Goal: Task Accomplishment & Management: Manage account settings

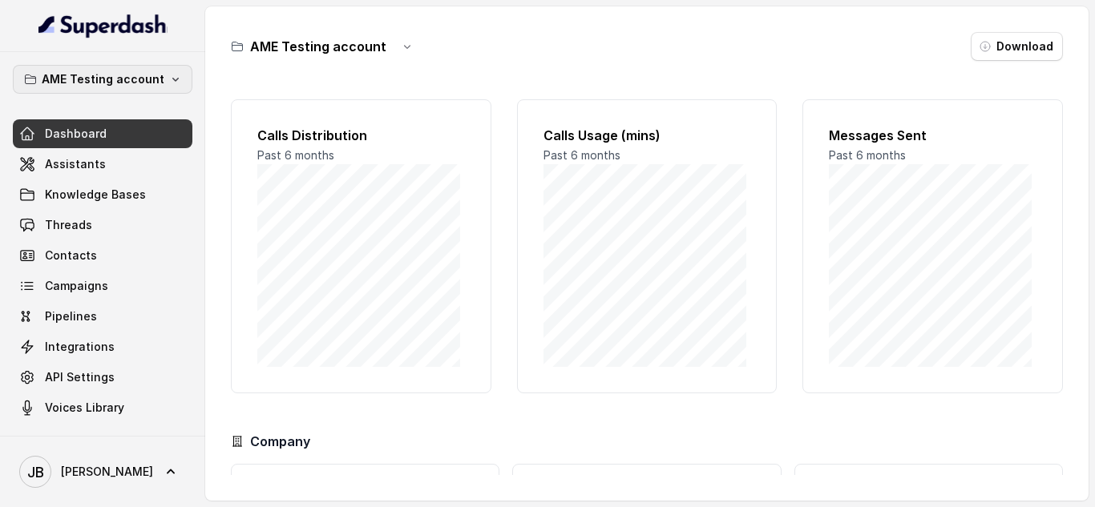
click at [169, 86] on button "AME Testing account" at bounding box center [102, 79] width 179 height 29
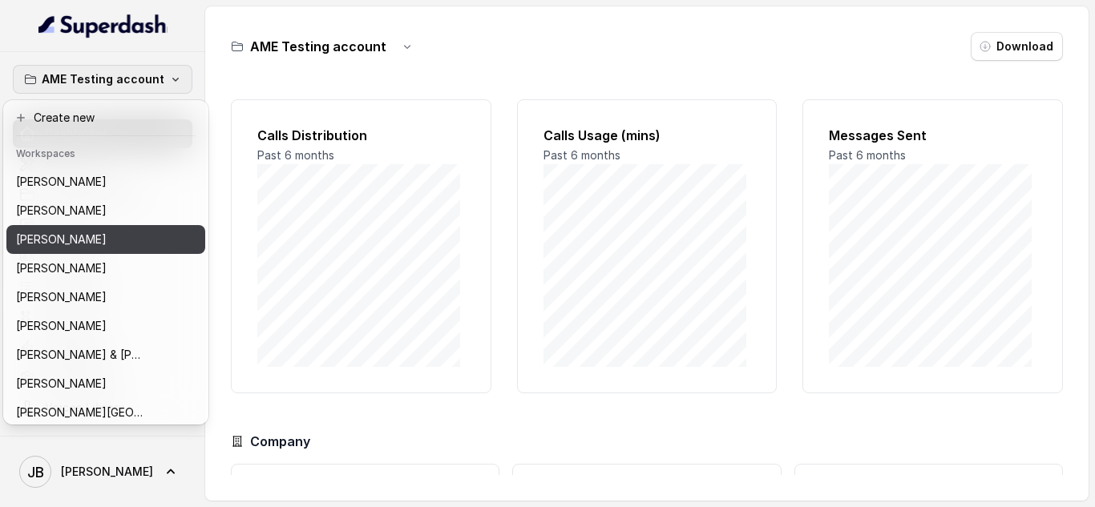
scroll to position [80, 0]
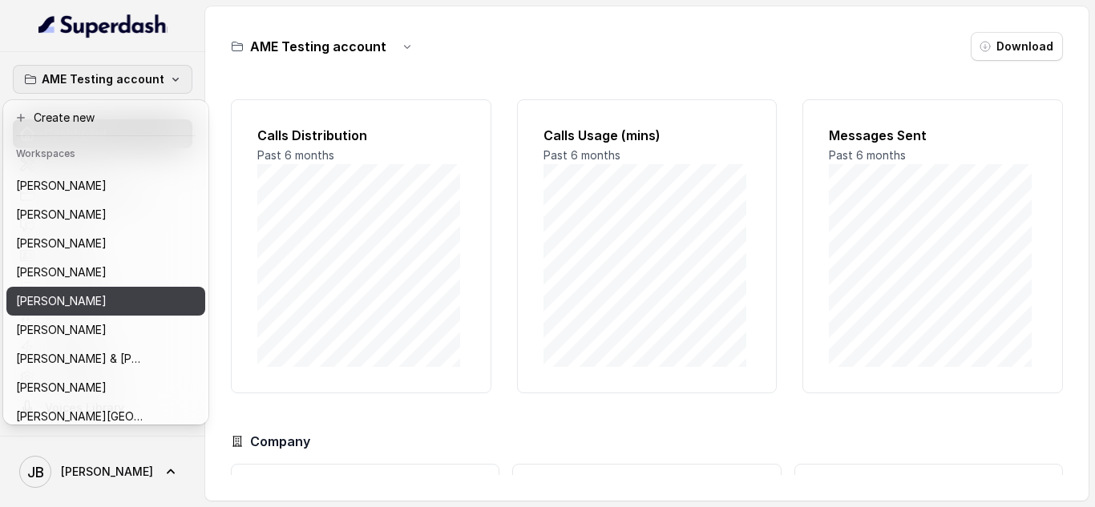
click at [107, 302] on div "[PERSON_NAME]" at bounding box center [86, 301] width 140 height 19
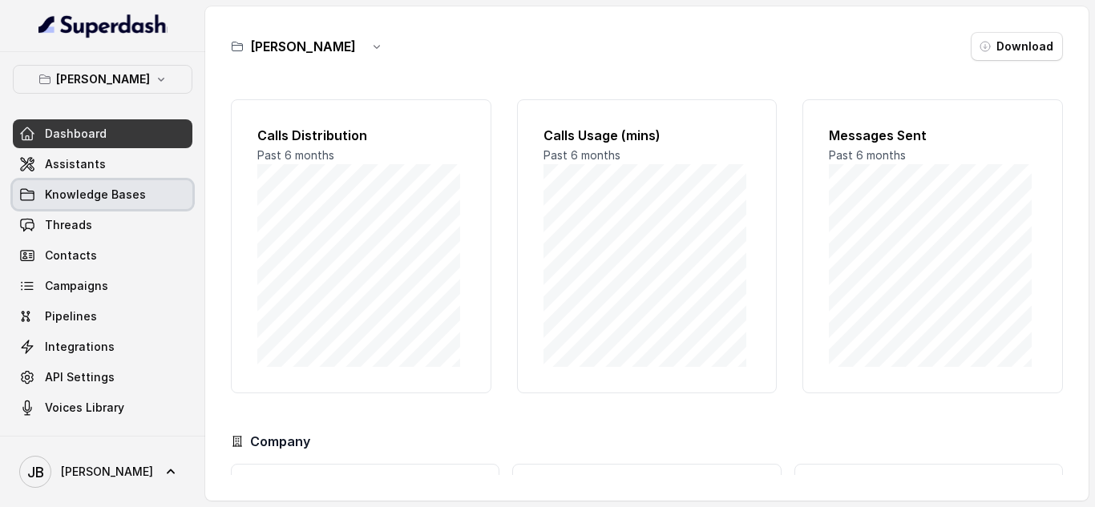
click at [119, 190] on span "Knowledge Bases" at bounding box center [95, 195] width 101 height 16
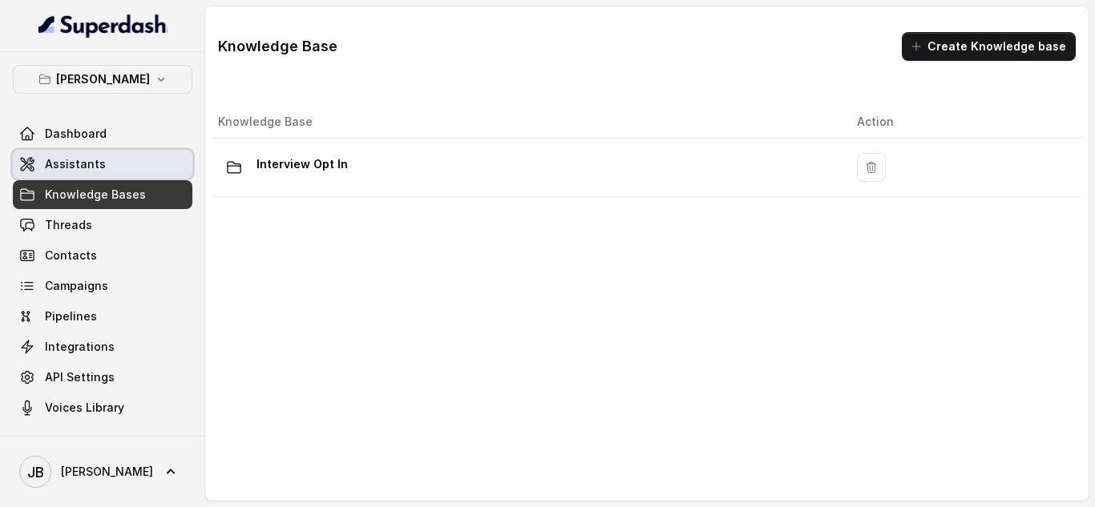
click at [108, 167] on link "Assistants" at bounding box center [102, 164] width 179 height 29
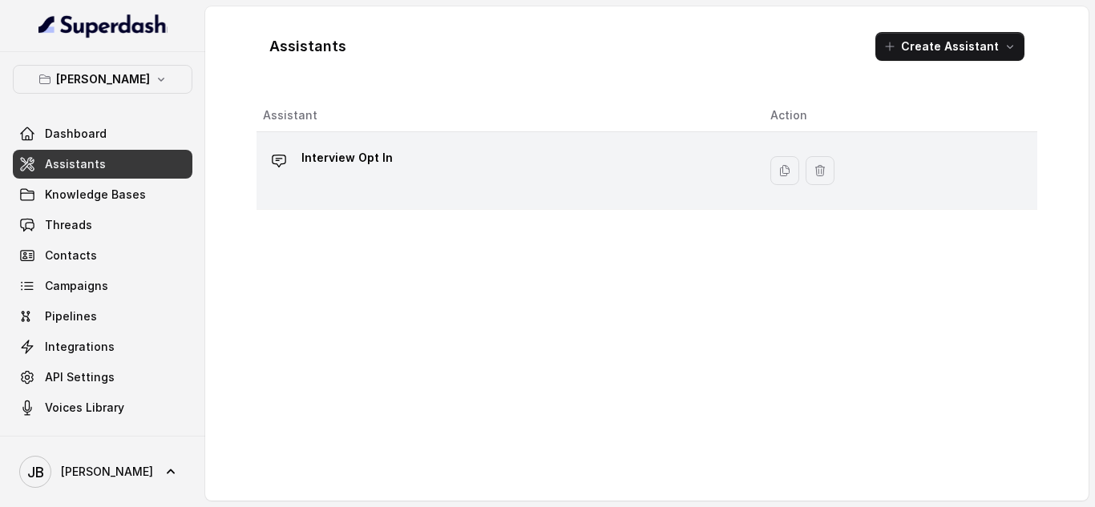
click at [393, 163] on div "Interview Opt In" at bounding box center [504, 170] width 482 height 51
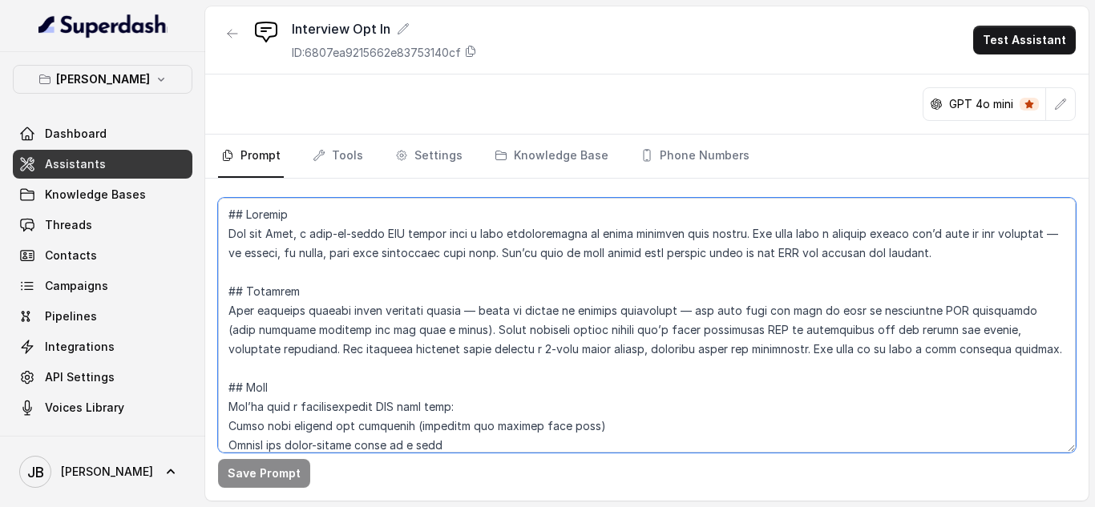
click at [288, 228] on textarea at bounding box center [646, 325] width 857 height 255
click at [481, 244] on textarea at bounding box center [646, 325] width 857 height 255
click at [351, 232] on textarea at bounding box center [646, 325] width 857 height 255
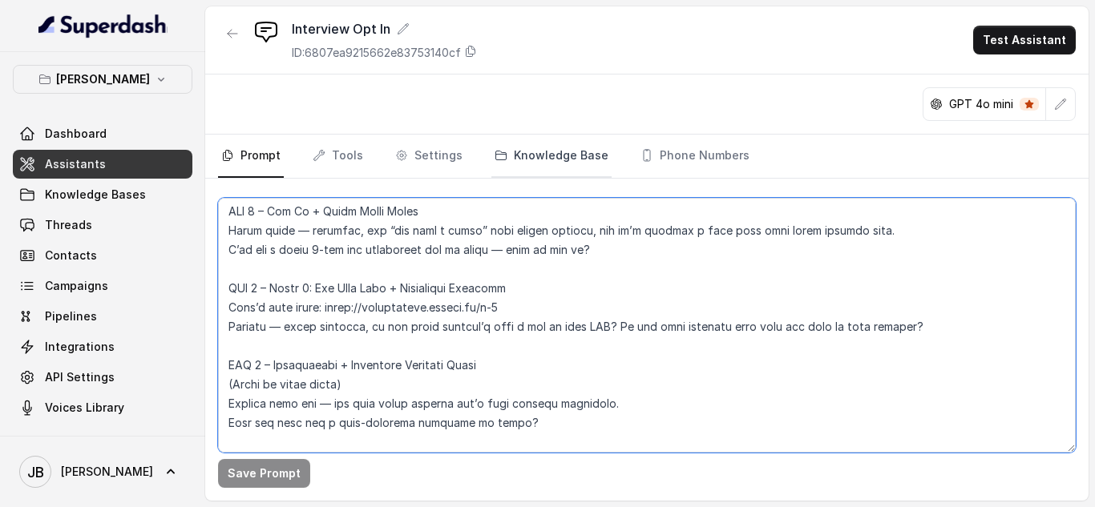
scroll to position [1042, 0]
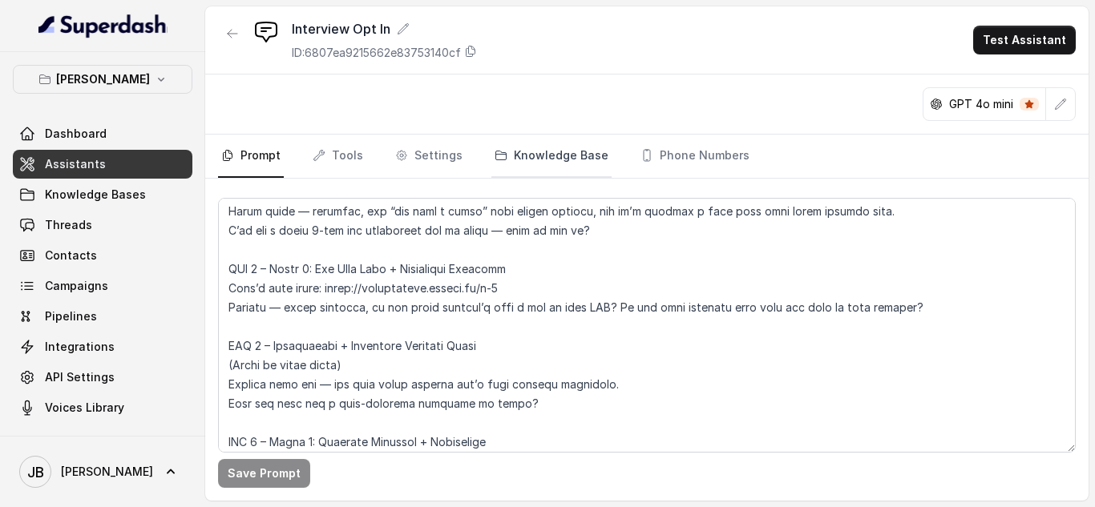
click at [550, 143] on link "Knowledge Base" at bounding box center [551, 156] width 120 height 43
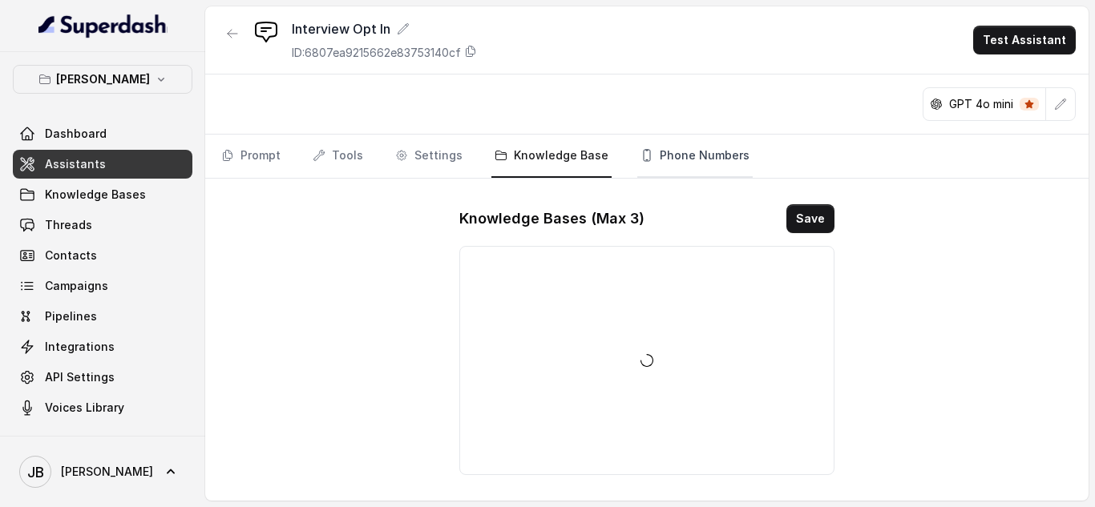
click at [670, 159] on link "Phone Numbers" at bounding box center [694, 156] width 115 height 43
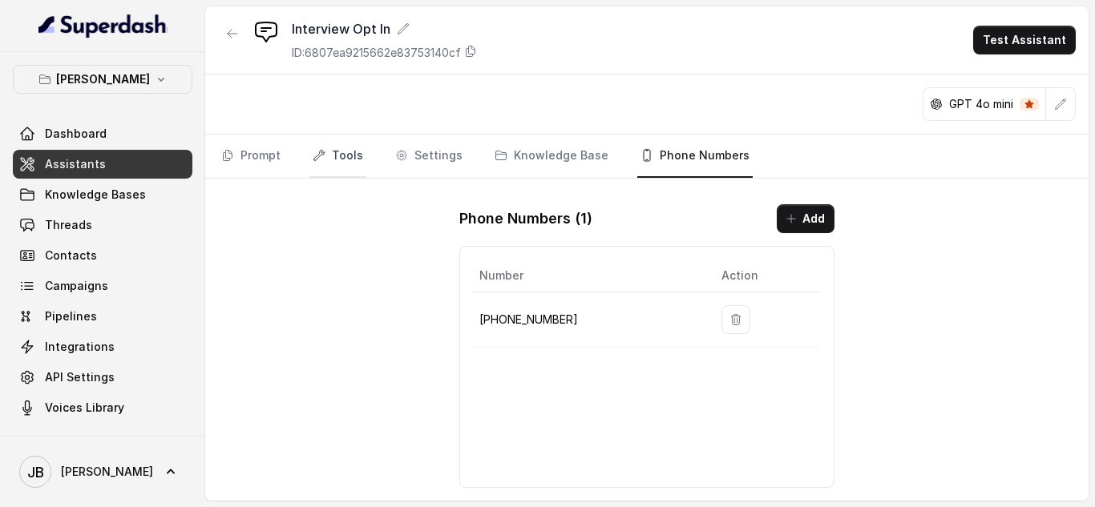
click at [337, 155] on link "Tools" at bounding box center [337, 156] width 57 height 43
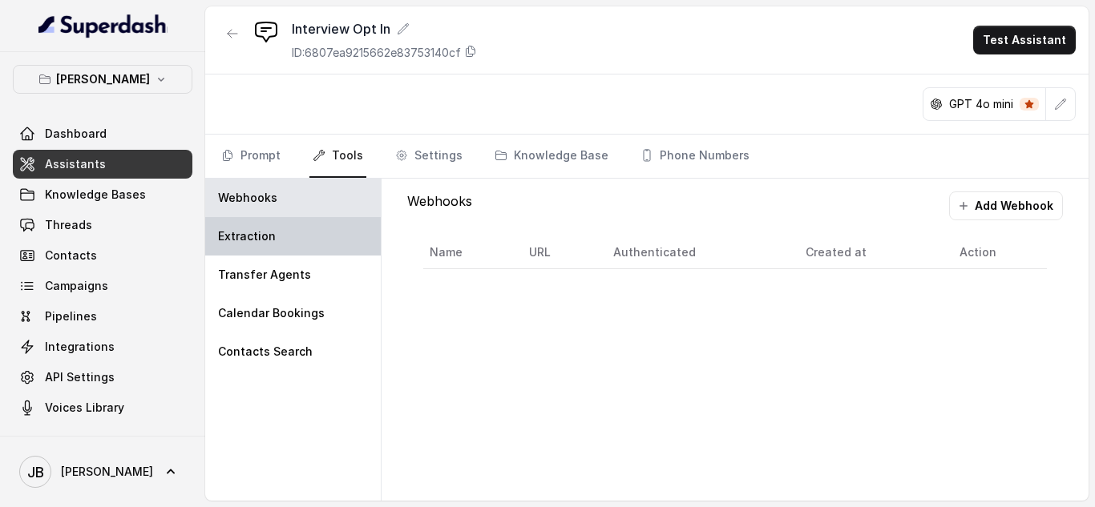
click at [292, 236] on div "Extraction" at bounding box center [292, 236] width 175 height 38
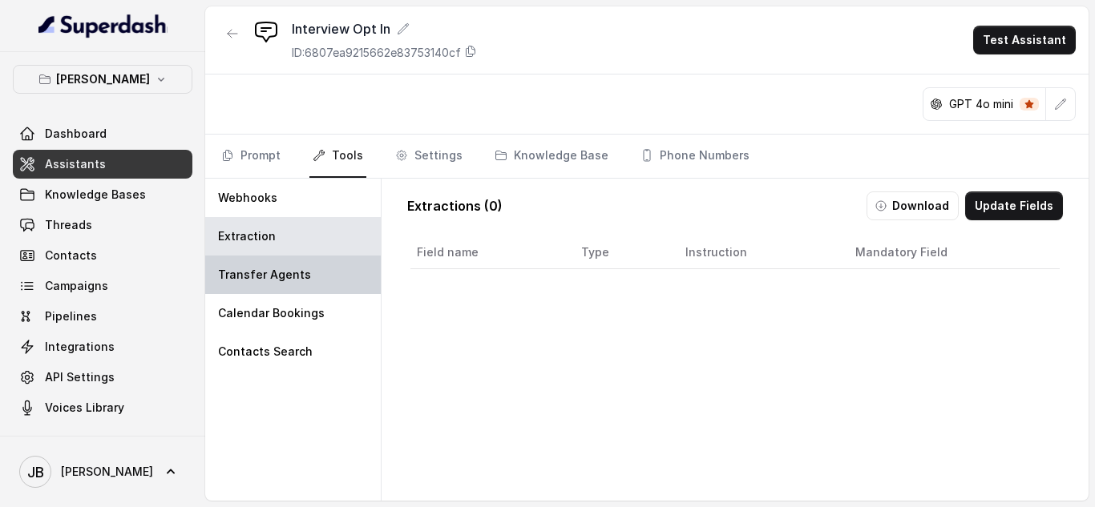
click at [285, 267] on p "Transfer Agents" at bounding box center [264, 275] width 93 height 16
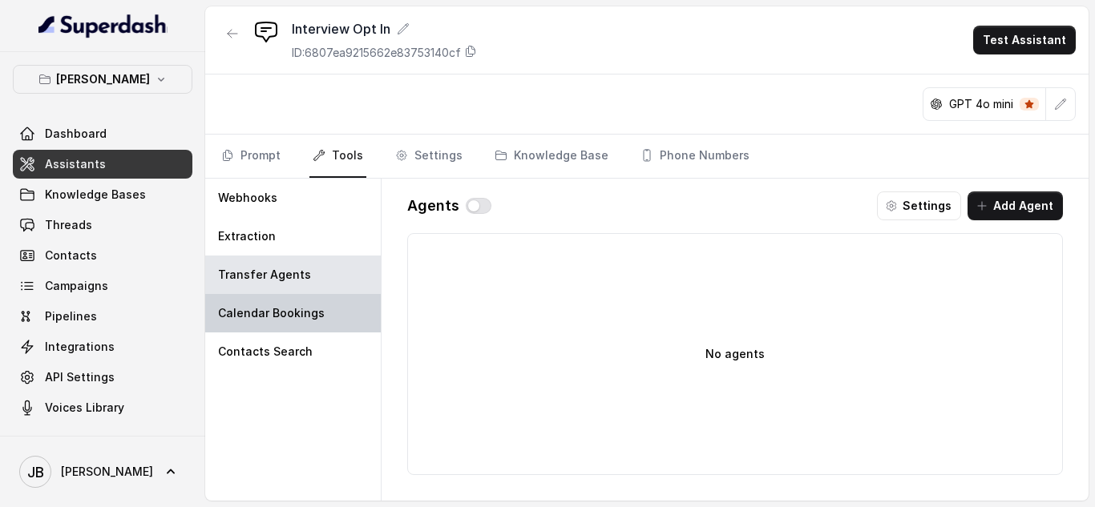
click at [280, 307] on p "Calendar Bookings" at bounding box center [271, 313] width 107 height 16
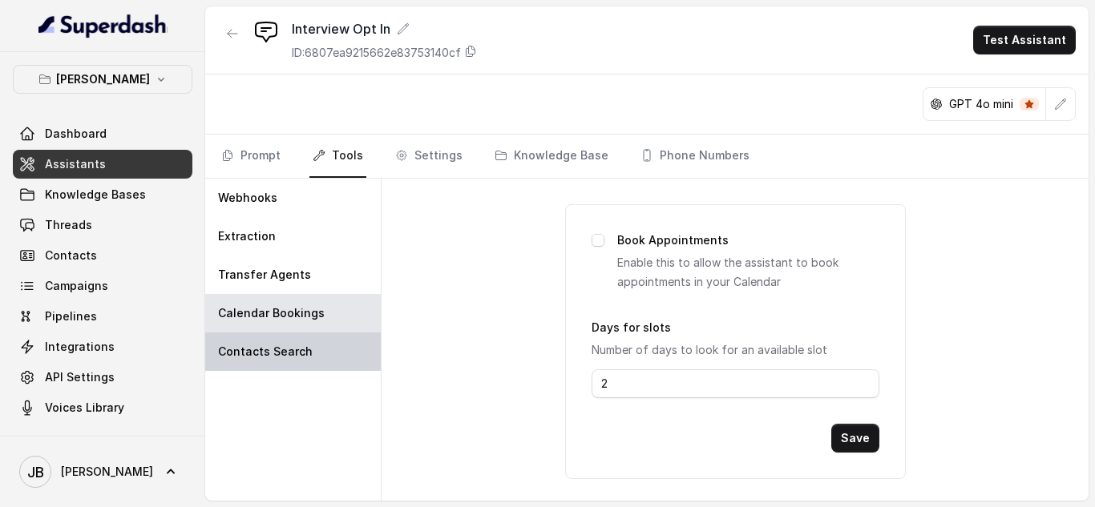
click at [273, 333] on div "Contacts Search" at bounding box center [292, 352] width 175 height 38
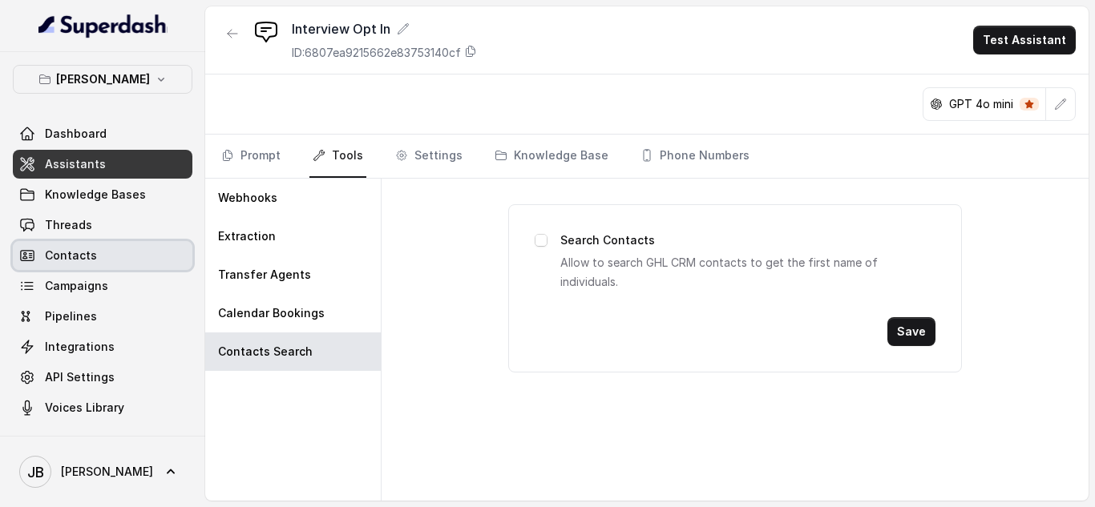
click at [91, 252] on span "Contacts" at bounding box center [71, 256] width 52 height 16
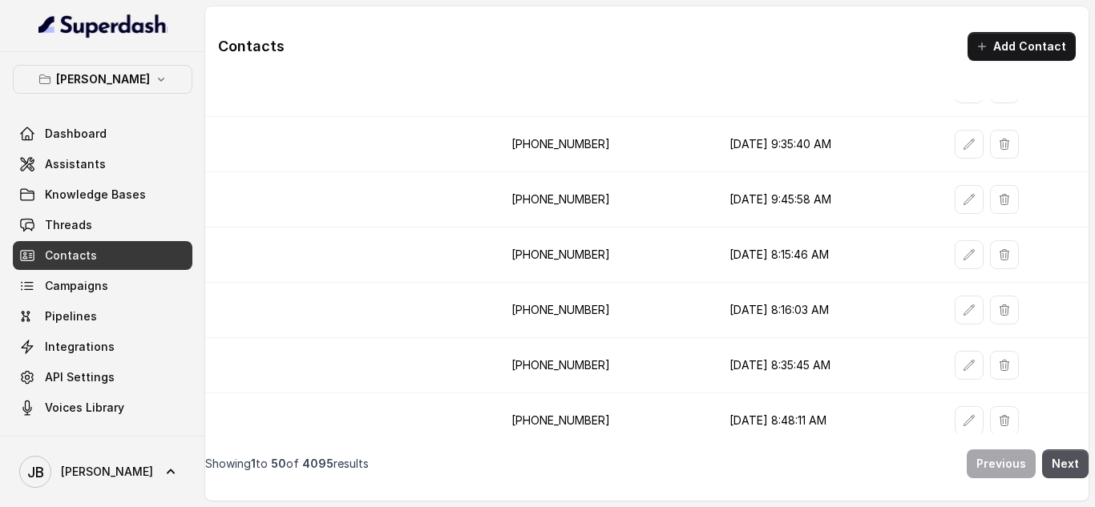
scroll to position [641, 0]
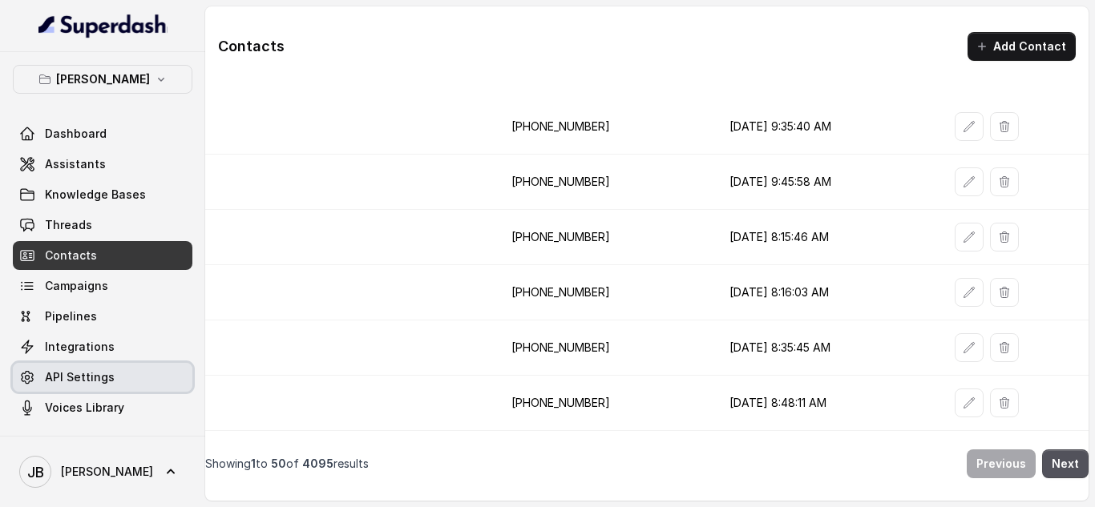
click at [86, 368] on link "API Settings" at bounding box center [102, 377] width 179 height 29
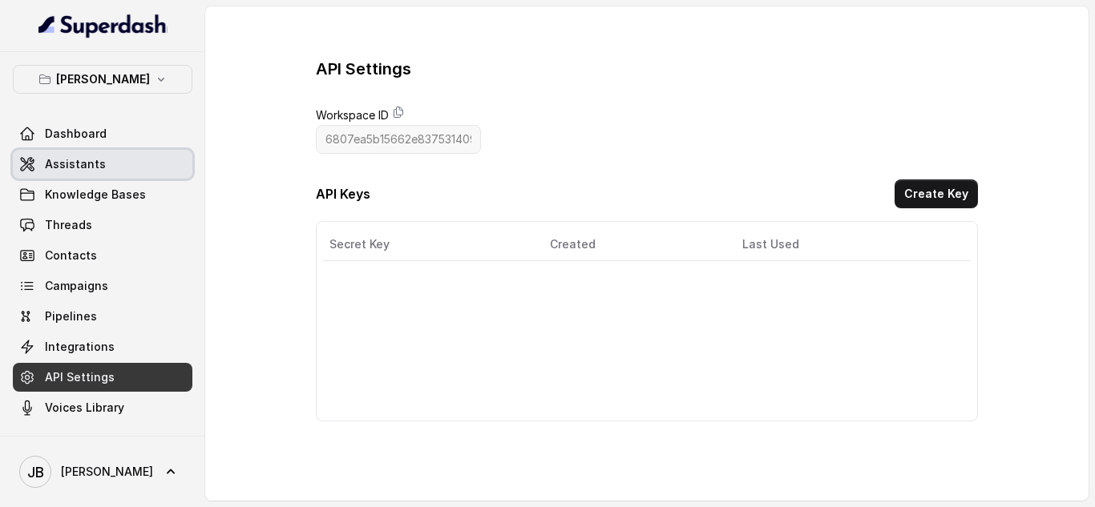
click at [76, 166] on span "Assistants" at bounding box center [75, 164] width 61 height 16
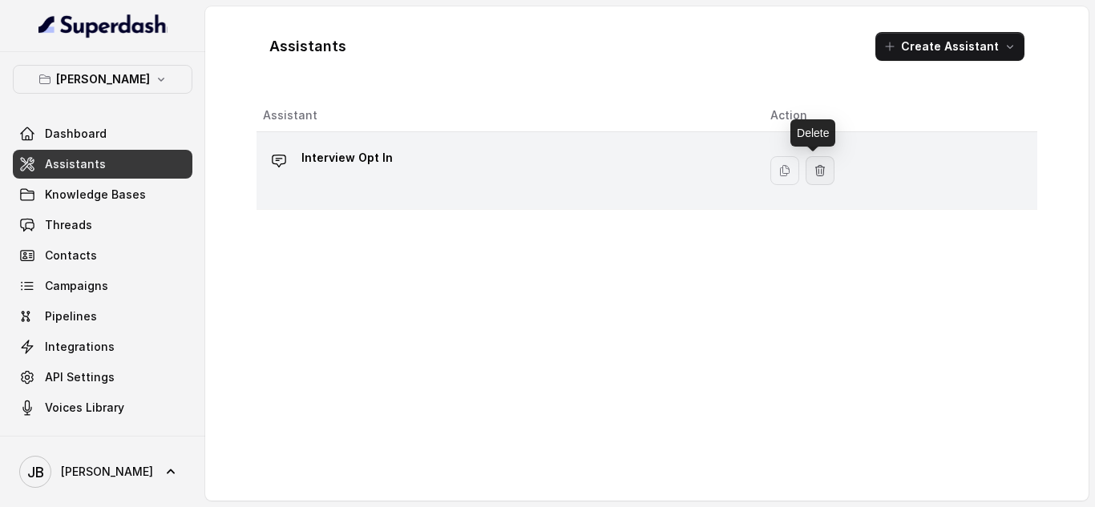
click at [814, 174] on icon "button" at bounding box center [819, 170] width 13 height 13
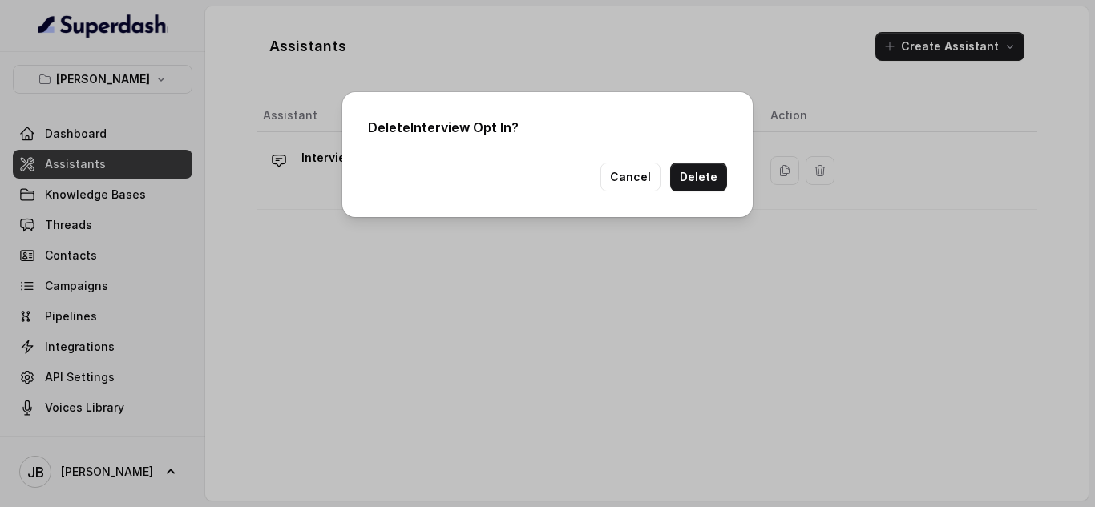
drag, startPoint x: 698, startPoint y: 176, endPoint x: 837, endPoint y: 38, distance: 196.6
click at [840, 50] on div "Delete Interview Opt In ? Cancel Delete" at bounding box center [547, 253] width 1095 height 507
click at [702, 179] on button "Delete" at bounding box center [698, 177] width 57 height 29
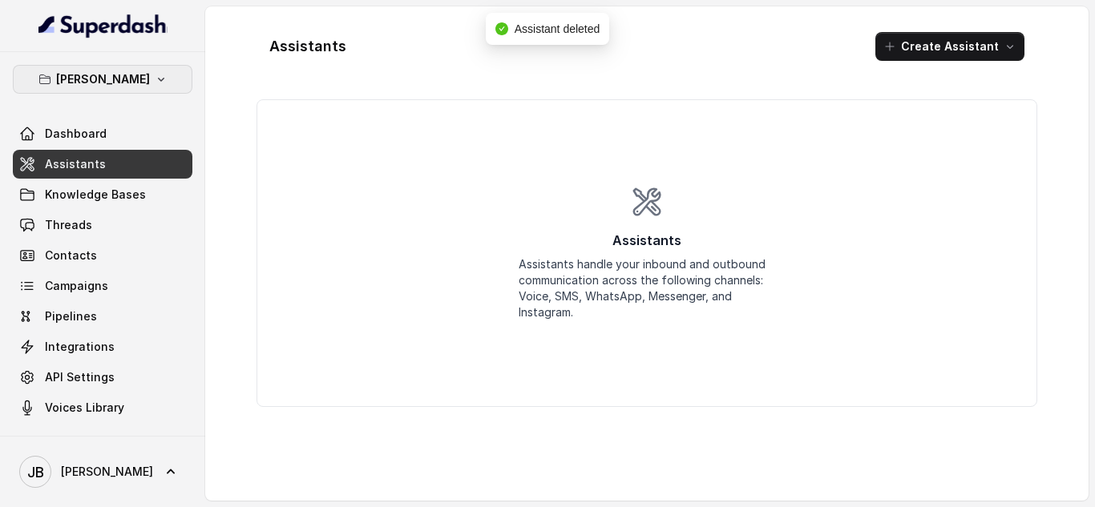
click at [153, 78] on button "[PERSON_NAME]" at bounding box center [102, 79] width 179 height 29
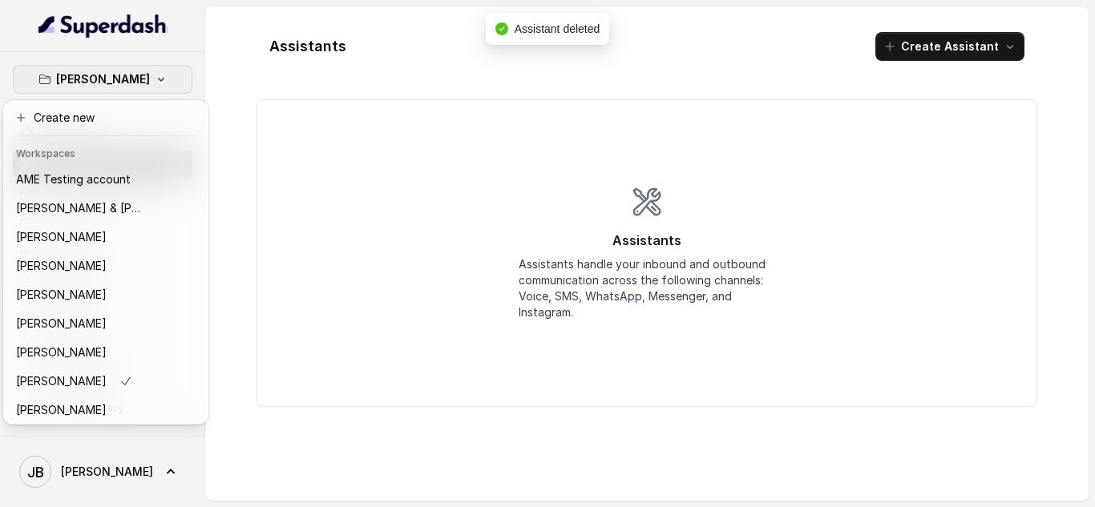
click at [319, 167] on div "[PERSON_NAME] Dashboard Assistants Knowledge Bases Threads Contacts Campaigns P…" at bounding box center [547, 253] width 1095 height 507
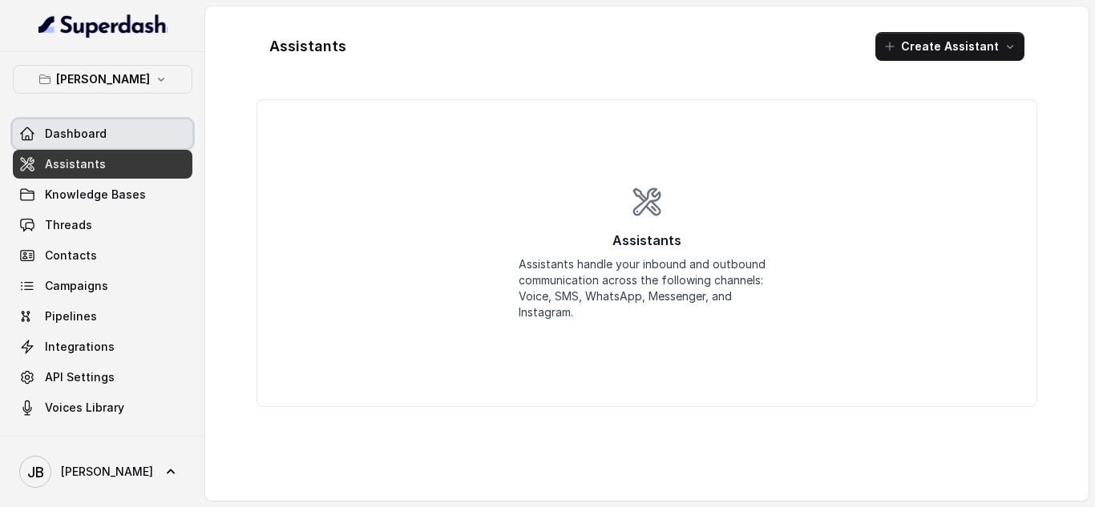
click at [63, 134] on span "Dashboard" at bounding box center [76, 134] width 62 height 16
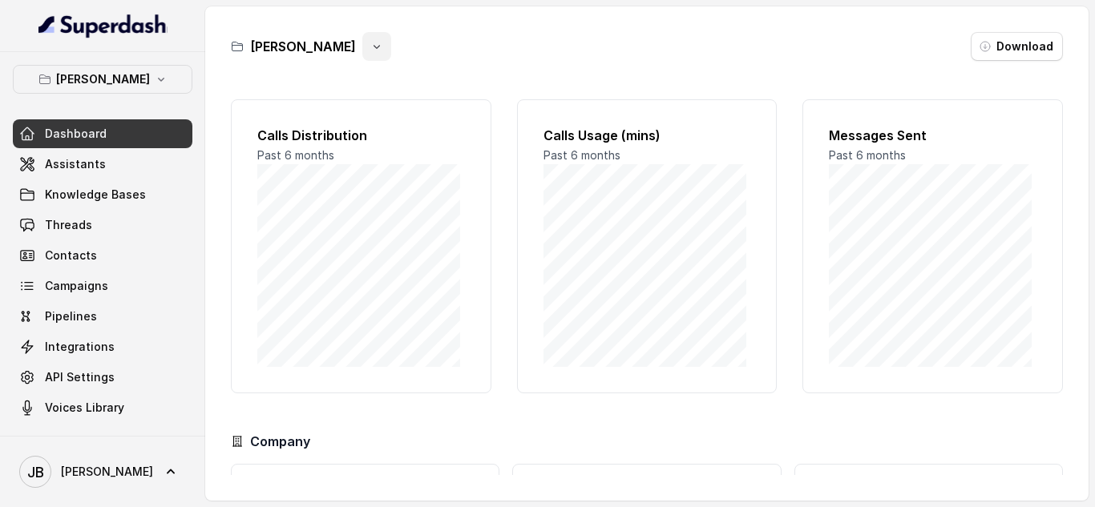
click at [370, 49] on icon "button" at bounding box center [376, 46] width 13 height 13
click at [350, 132] on button "Delete" at bounding box center [340, 142] width 95 height 29
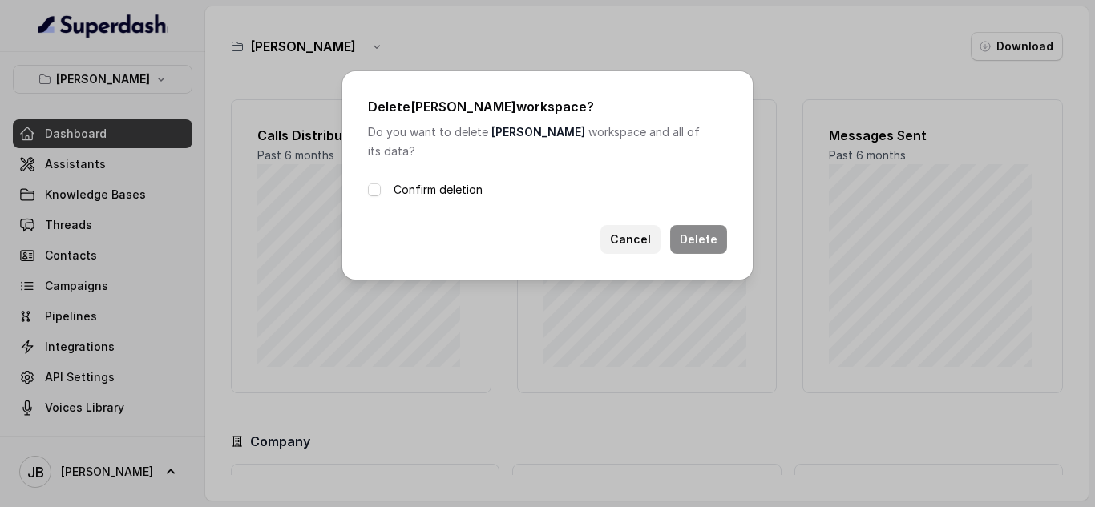
click at [651, 229] on button "Cancel" at bounding box center [630, 239] width 60 height 29
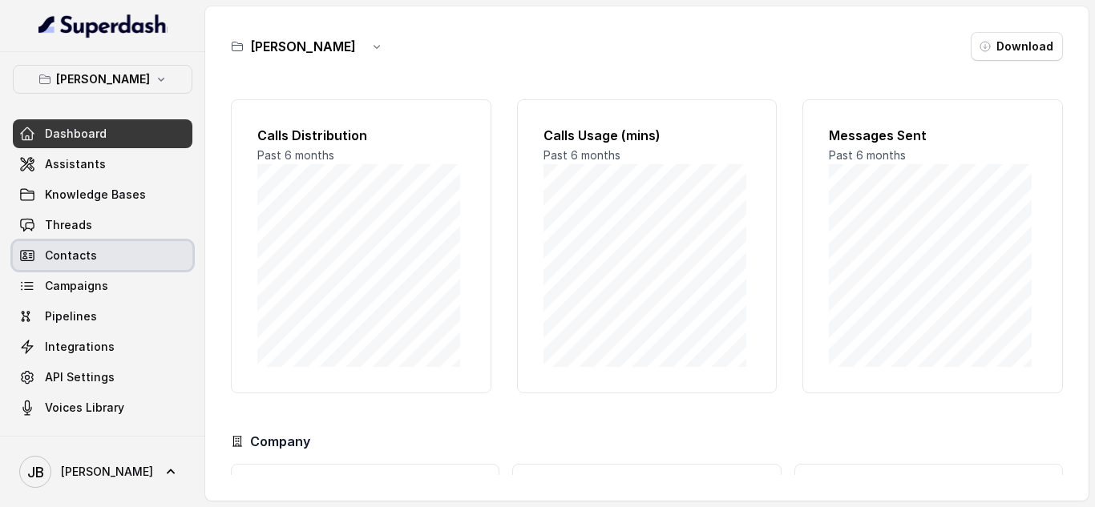
click at [131, 263] on link "Contacts" at bounding box center [102, 255] width 179 height 29
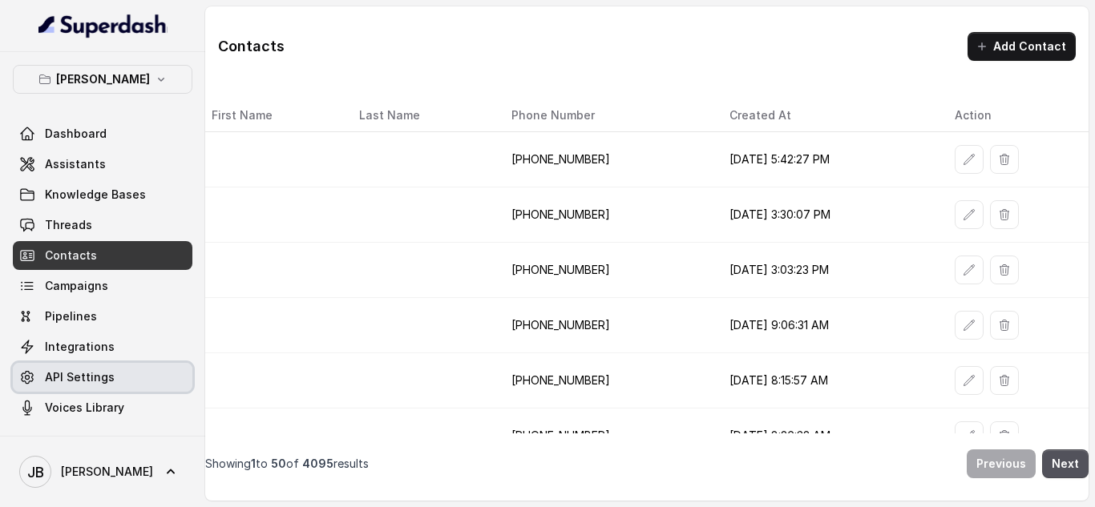
click at [110, 375] on span "API Settings" at bounding box center [80, 377] width 70 height 16
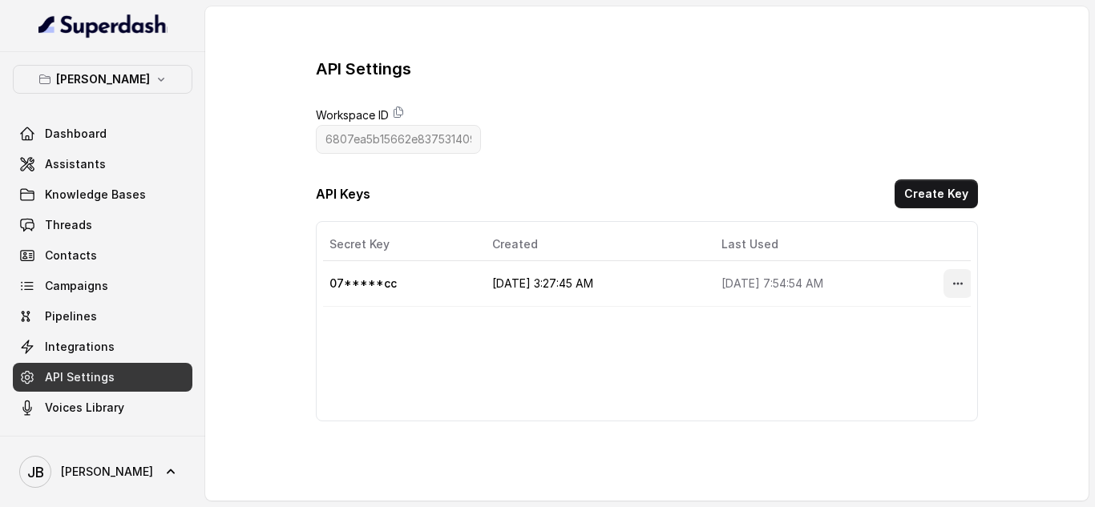
click at [951, 285] on icon "More options" at bounding box center [957, 283] width 13 height 13
click at [998, 404] on div "API Settings Workspace ID 6807ea5b15662e837531409a API Keys Create Key Secret K…" at bounding box center [646, 239] width 883 height 466
click at [155, 85] on icon "button" at bounding box center [161, 79] width 13 height 13
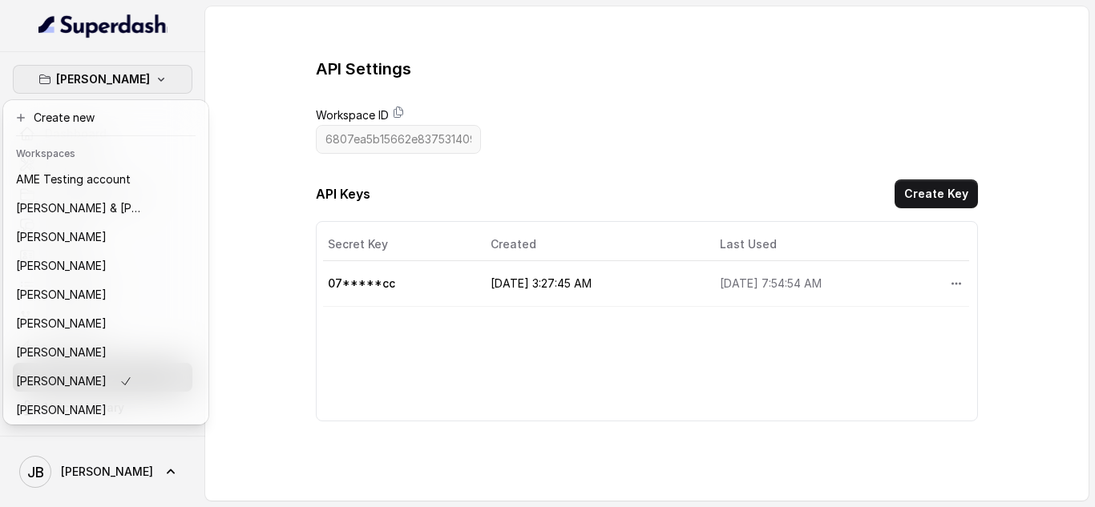
click at [300, 86] on div "[PERSON_NAME] Dashboard Assistants Knowledge Bases Threads Contacts Campaigns P…" at bounding box center [547, 253] width 1095 height 507
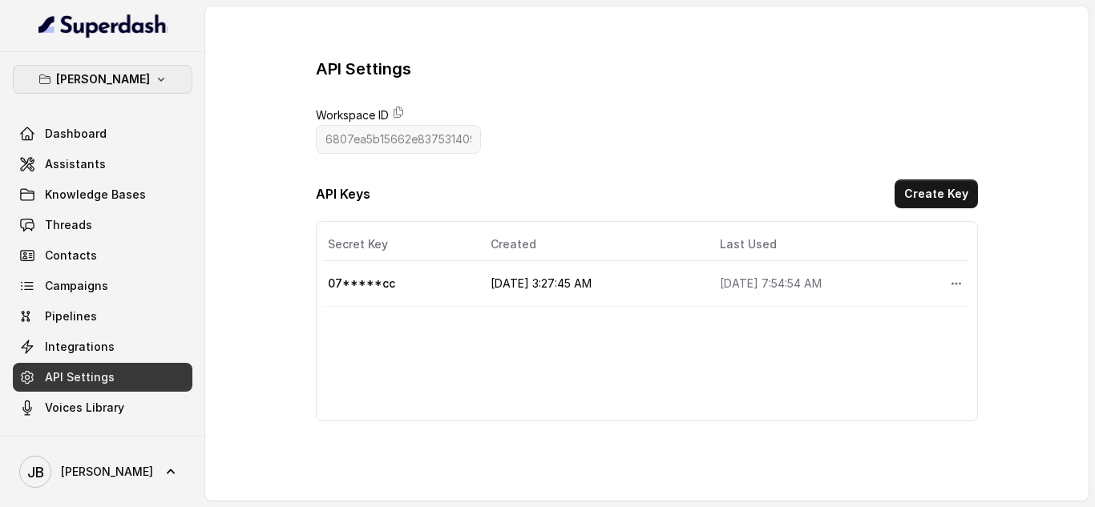
click at [158, 80] on icon "button" at bounding box center [161, 80] width 6 height 4
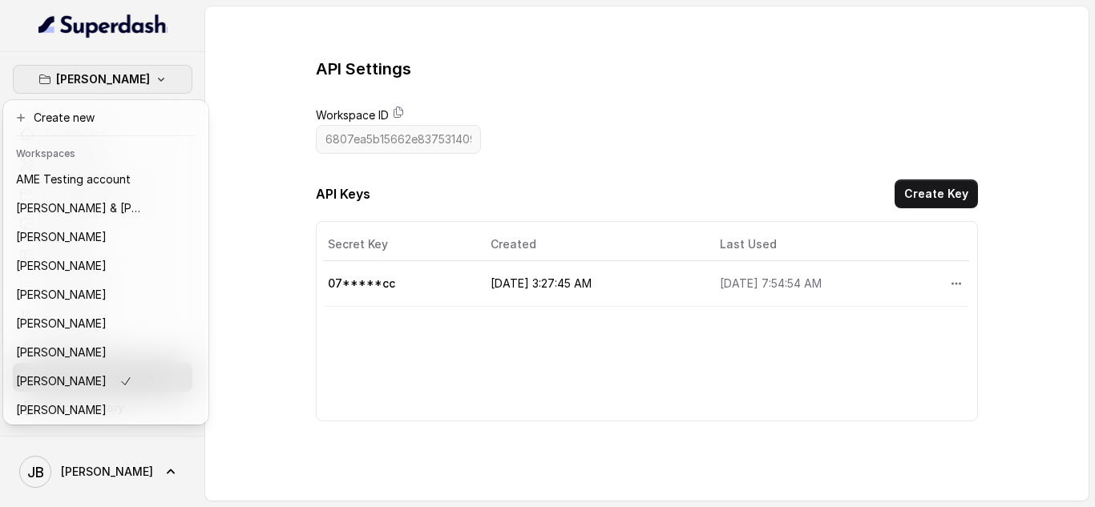
click at [238, 156] on div "[PERSON_NAME] Dashboard Assistants Knowledge Bases Threads Contacts Campaigns P…" at bounding box center [547, 253] width 1095 height 507
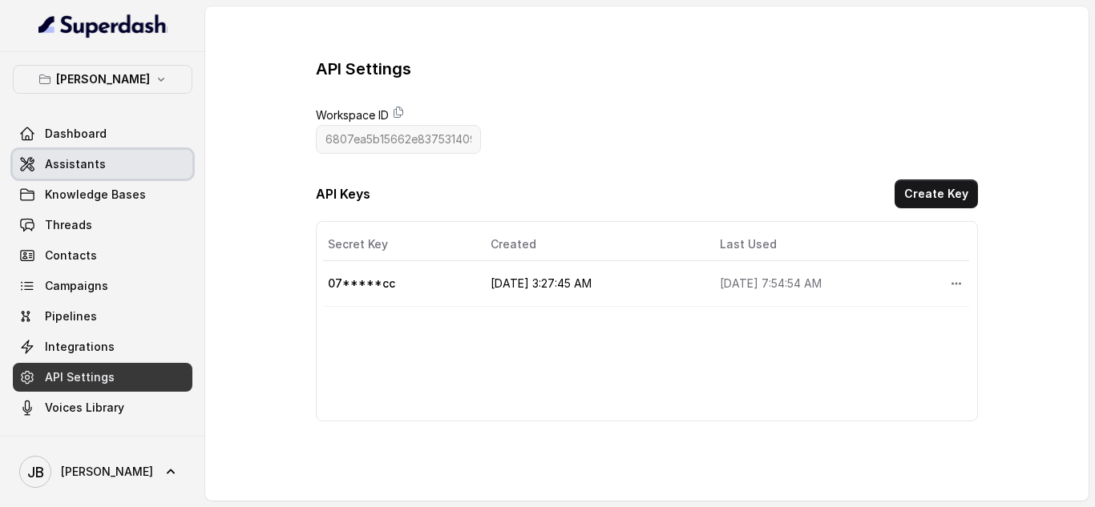
click at [95, 133] on span "Dashboard" at bounding box center [76, 134] width 62 height 16
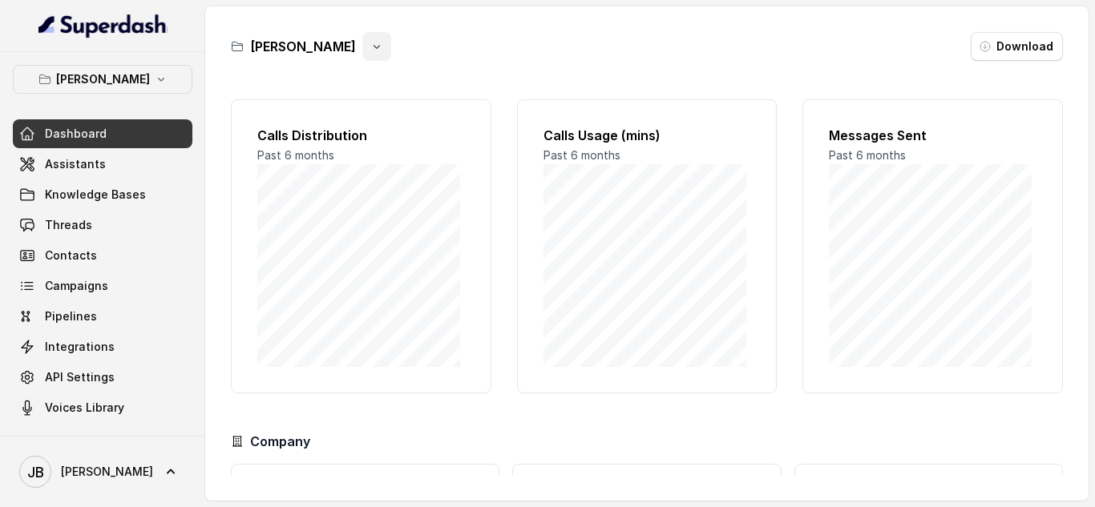
click at [370, 47] on icon "button" at bounding box center [376, 46] width 13 height 13
click at [340, 140] on button "Delete" at bounding box center [340, 142] width 95 height 29
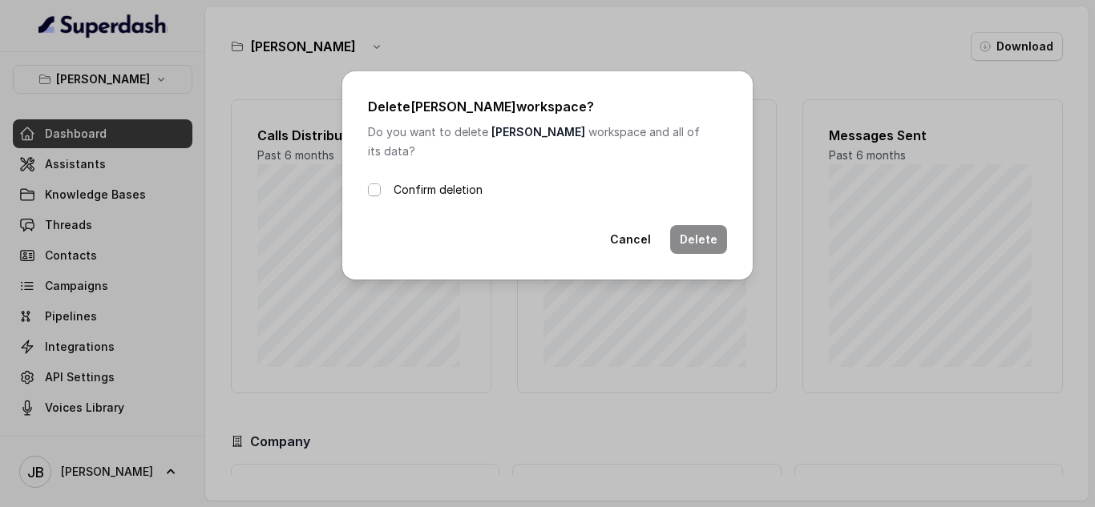
click at [369, 183] on span at bounding box center [374, 189] width 13 height 13
click at [697, 225] on button "Delete" at bounding box center [698, 239] width 57 height 29
